Goal: Check status

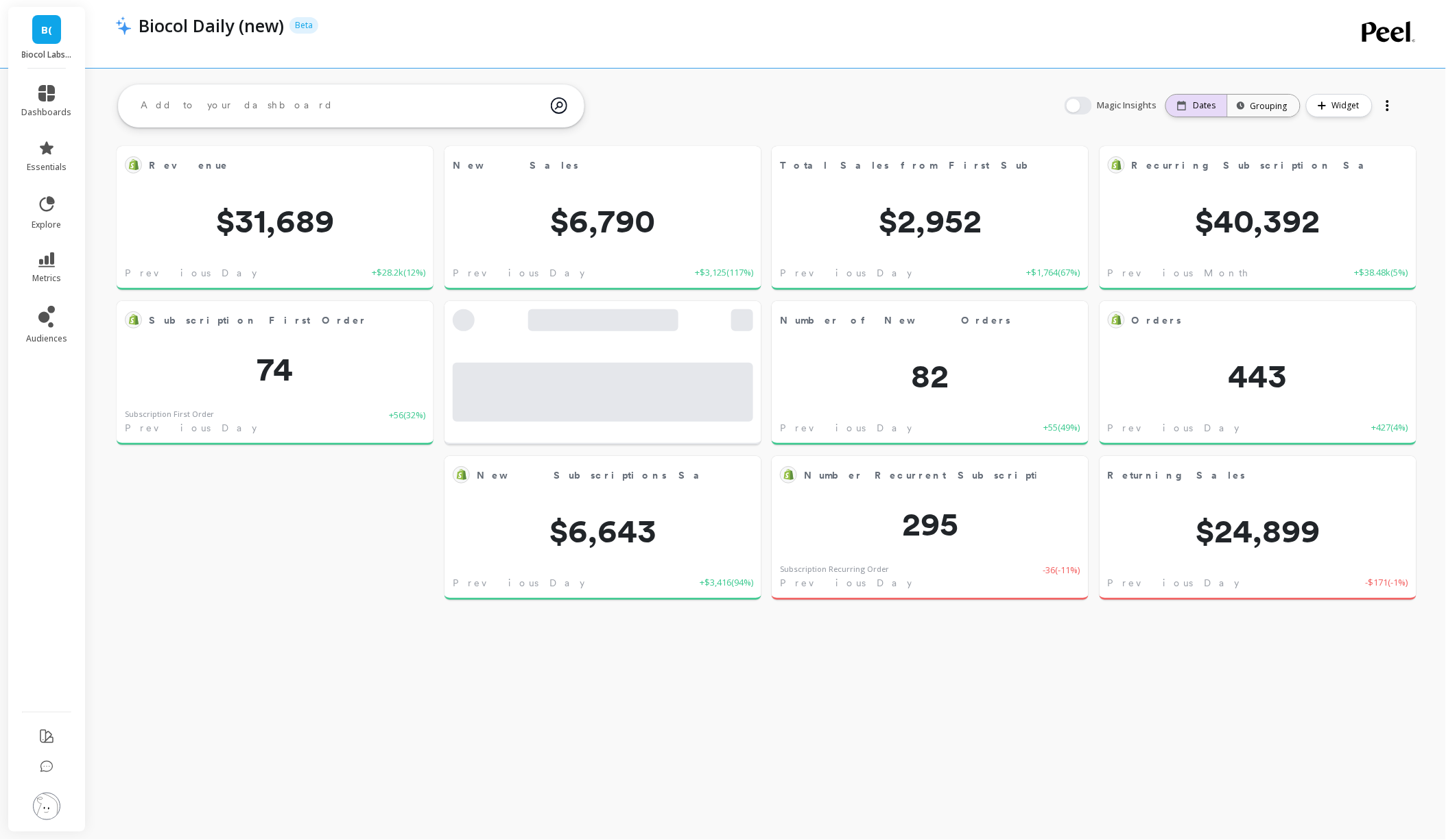
click at [1206, 106] on p "Dates" at bounding box center [1206, 106] width 23 height 11
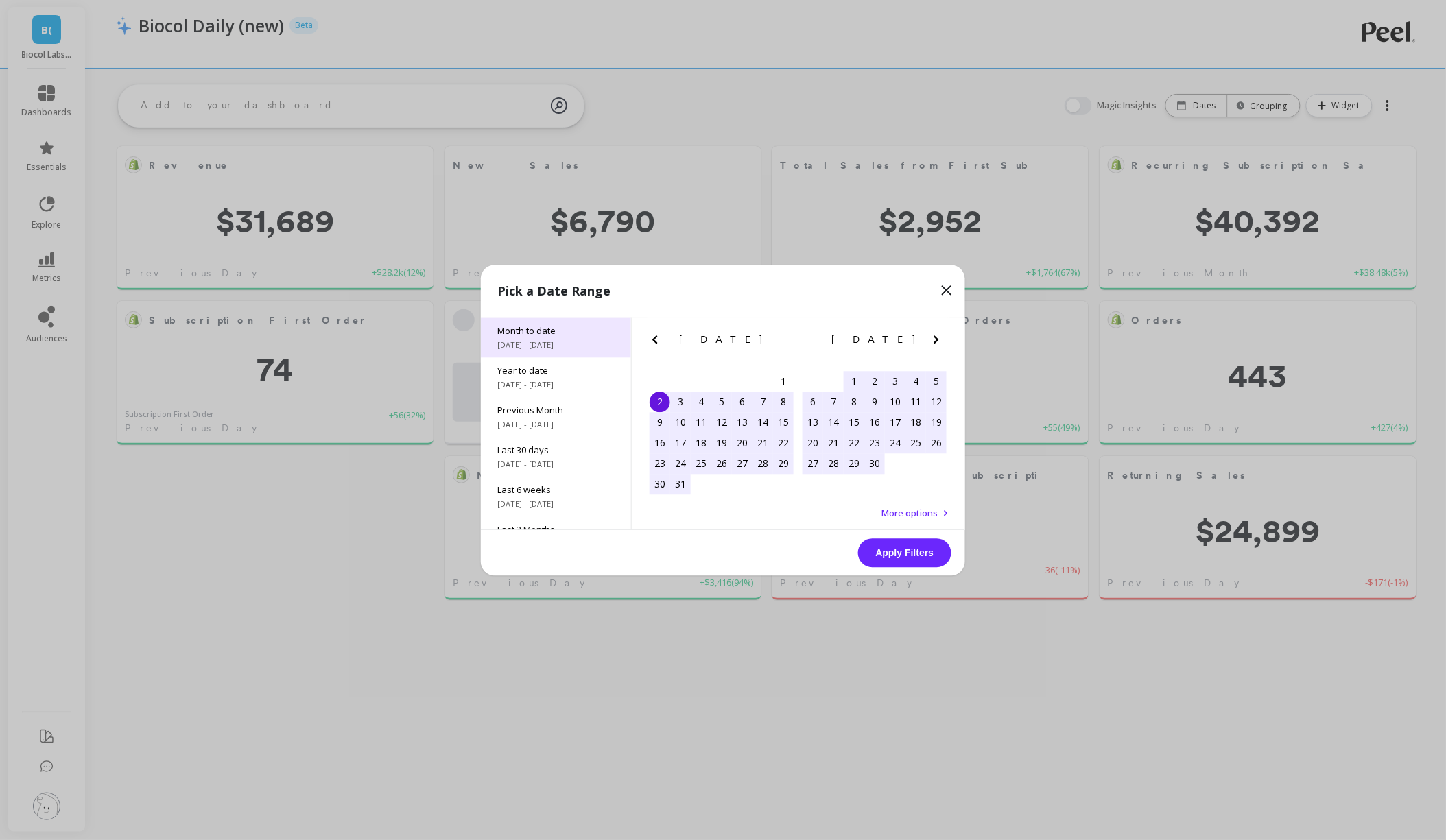
click at [532, 344] on span "9/1/2025 - 9/2/2025" at bounding box center [556, 345] width 117 height 11
click at [573, 341] on span "9/1/2025 - 9/2/2025" at bounding box center [556, 345] width 117 height 11
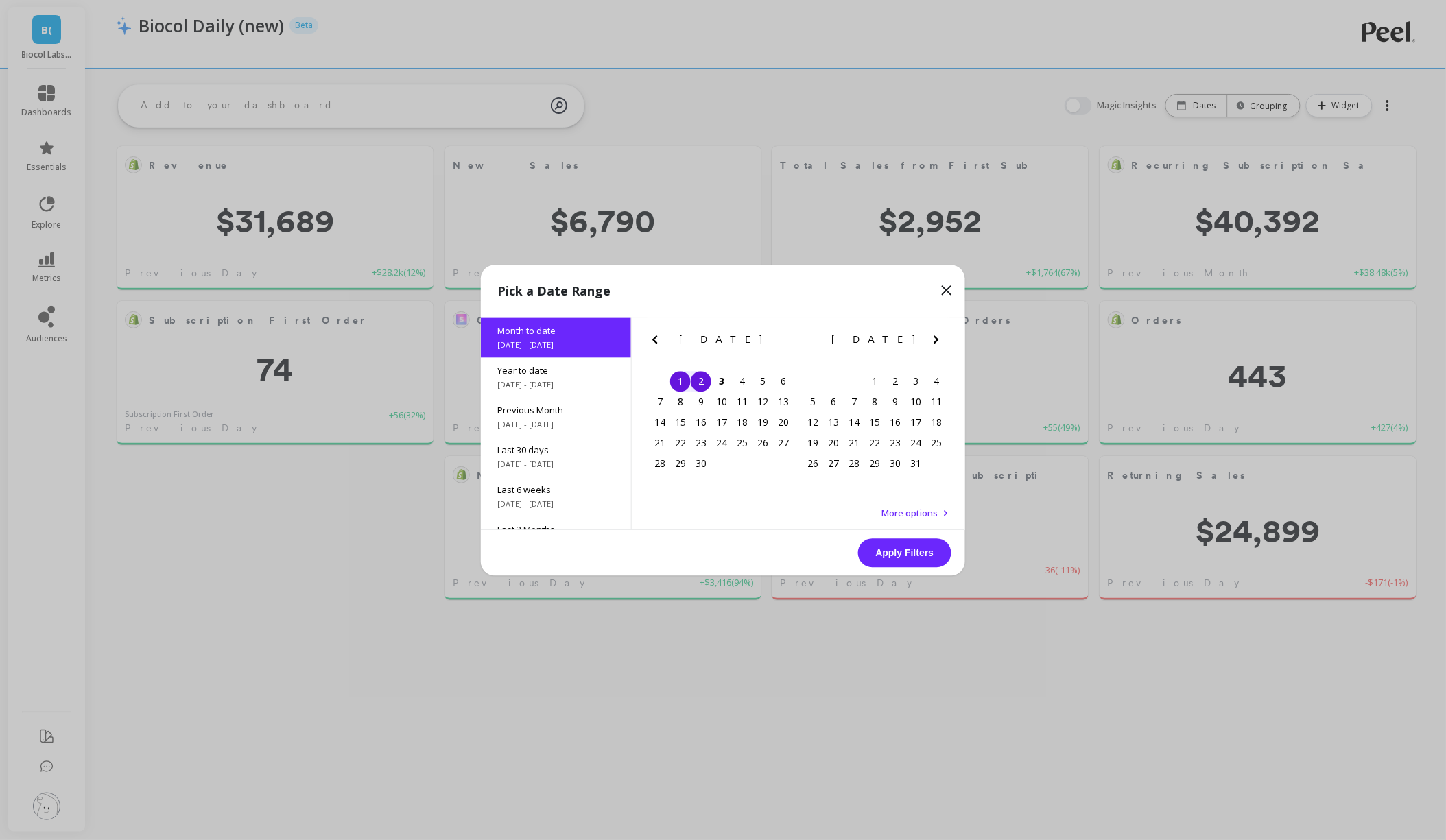
click at [700, 384] on div "2" at bounding box center [701, 381] width 21 height 21
click at [896, 550] on button "Apply Filters" at bounding box center [905, 553] width 93 height 29
